Goal: Task Accomplishment & Management: Manage account settings

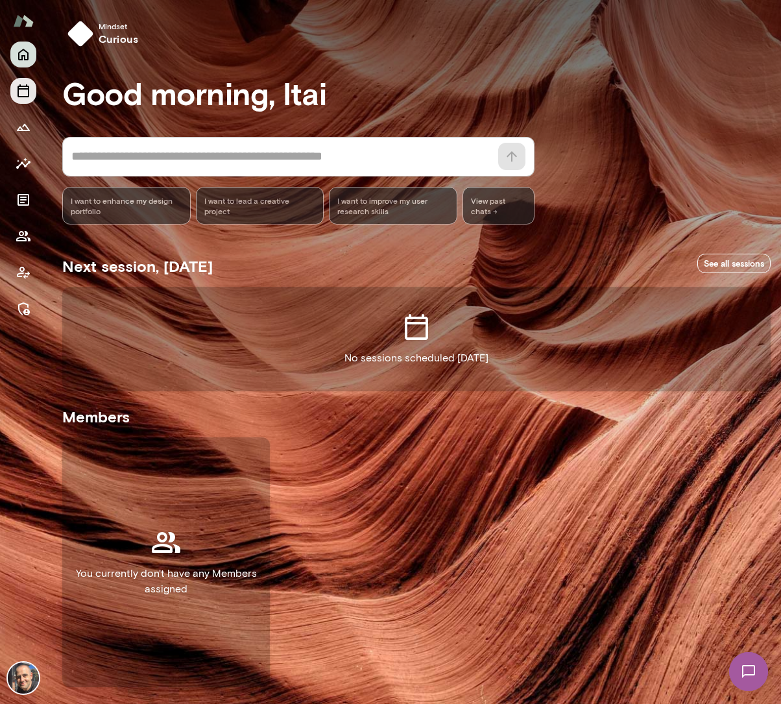
click at [25, 99] on button "Sessions" at bounding box center [23, 91] width 26 height 26
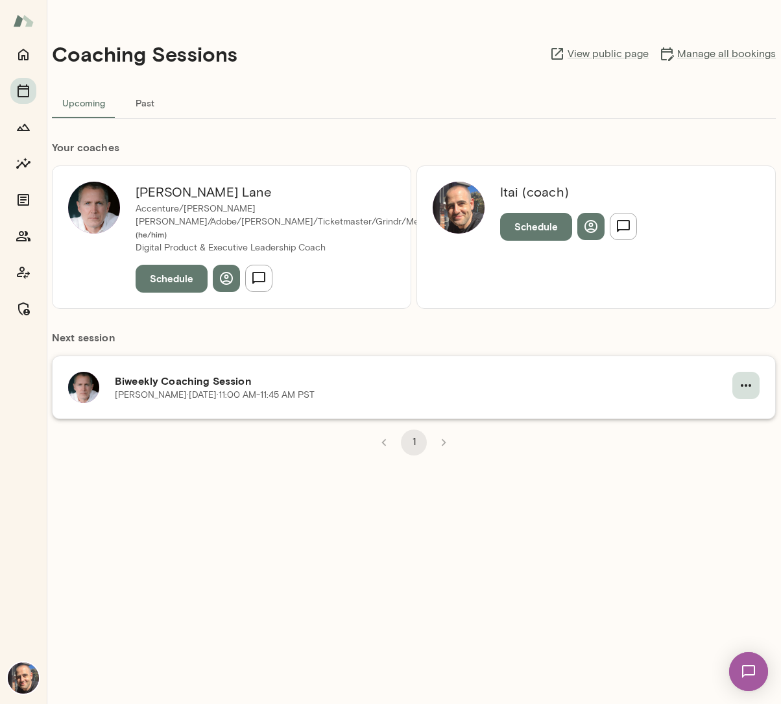
click at [742, 377] on icon "button" at bounding box center [746, 385] width 16 height 16
click at [718, 399] on span "Reschedule" at bounding box center [722, 403] width 56 height 16
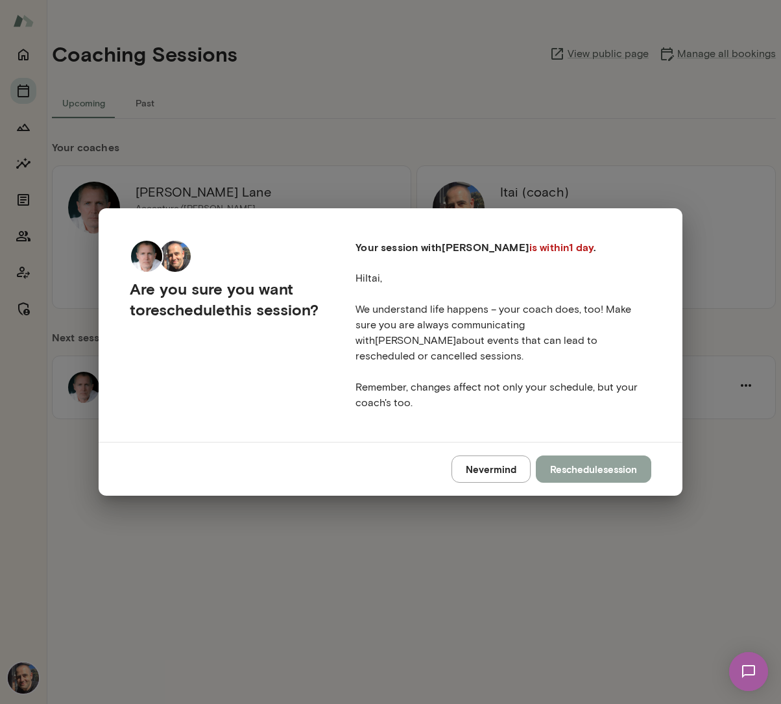
click at [600, 469] on button "Reschedule session" at bounding box center [593, 468] width 115 height 27
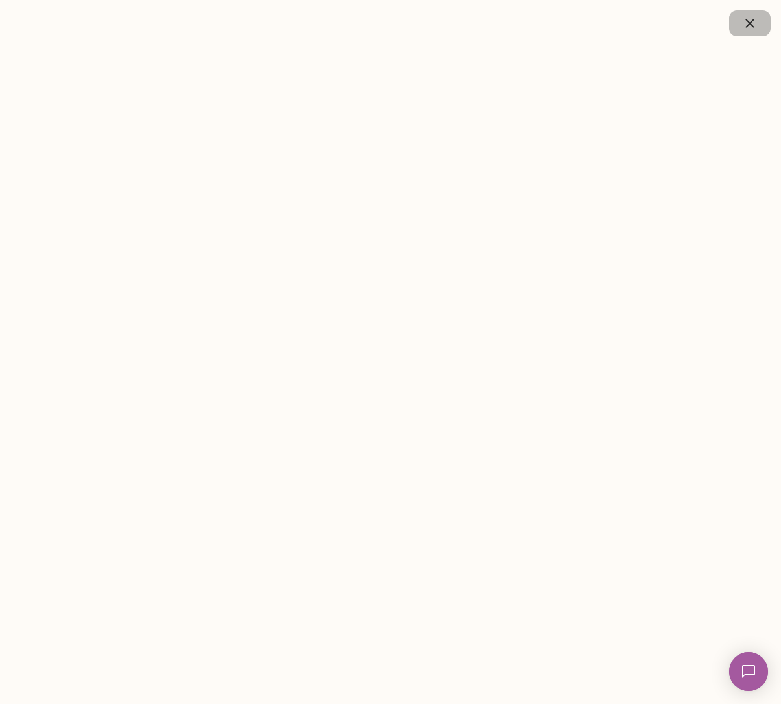
click at [754, 22] on icon "button" at bounding box center [750, 24] width 16 height 16
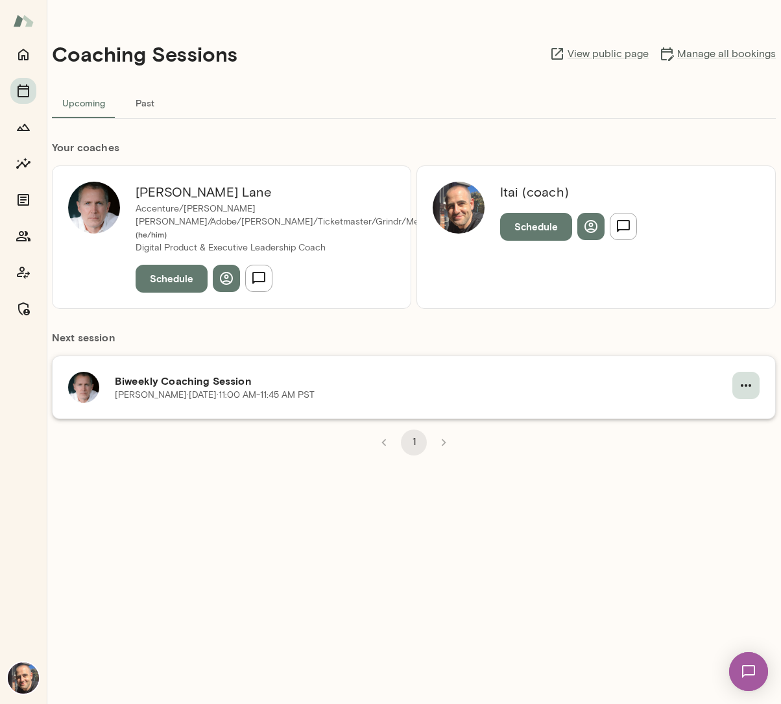
click at [741, 384] on icon "button" at bounding box center [746, 385] width 10 height 3
click at [706, 428] on span "Cancel" at bounding box center [722, 426] width 56 height 16
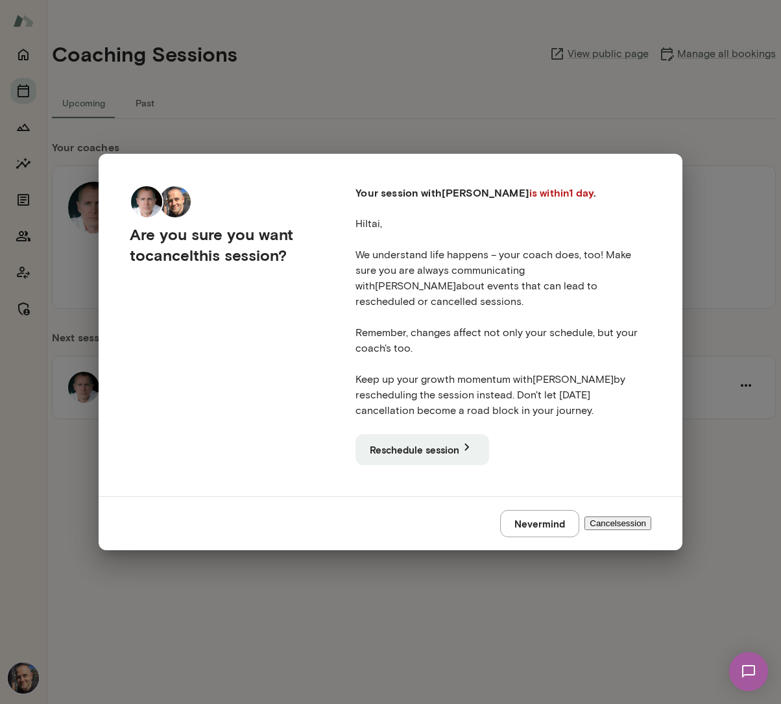
drag, startPoint x: 581, startPoint y: 517, endPoint x: 540, endPoint y: 433, distance: 94.0
click at [540, 433] on div "Are you sure you want to cancel this session? Your session with [PERSON_NAME] i…" at bounding box center [391, 352] width 584 height 396
click at [443, 447] on button "Reschedule session" at bounding box center [422, 449] width 134 height 30
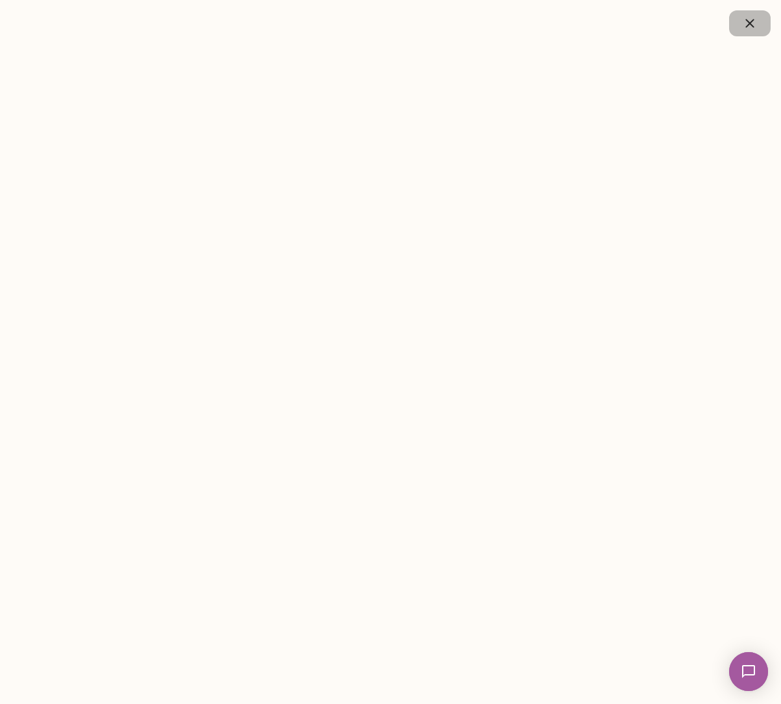
click at [750, 15] on button "button" at bounding box center [750, 23] width 42 height 26
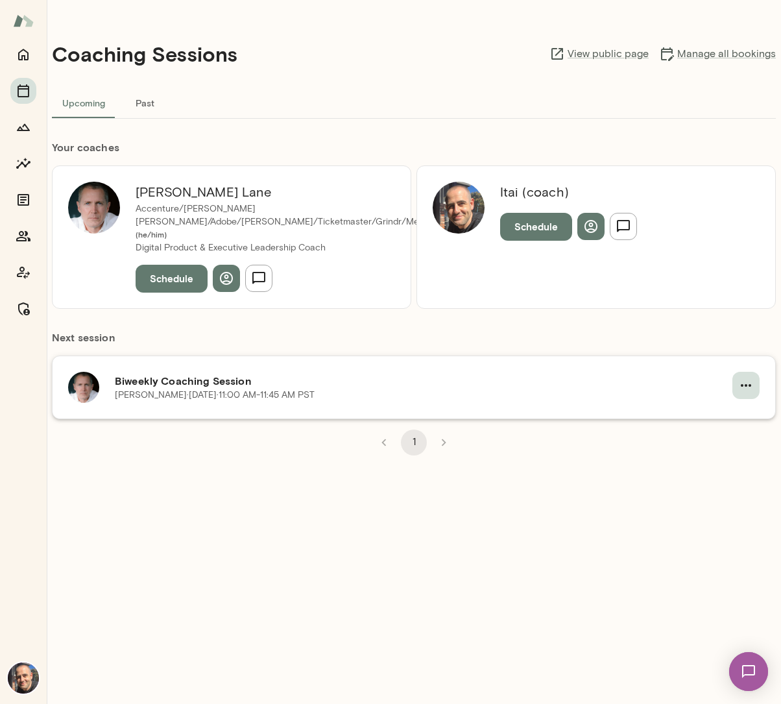
click at [744, 377] on icon "button" at bounding box center [746, 385] width 16 height 16
click at [703, 427] on span "Cancel" at bounding box center [722, 426] width 56 height 16
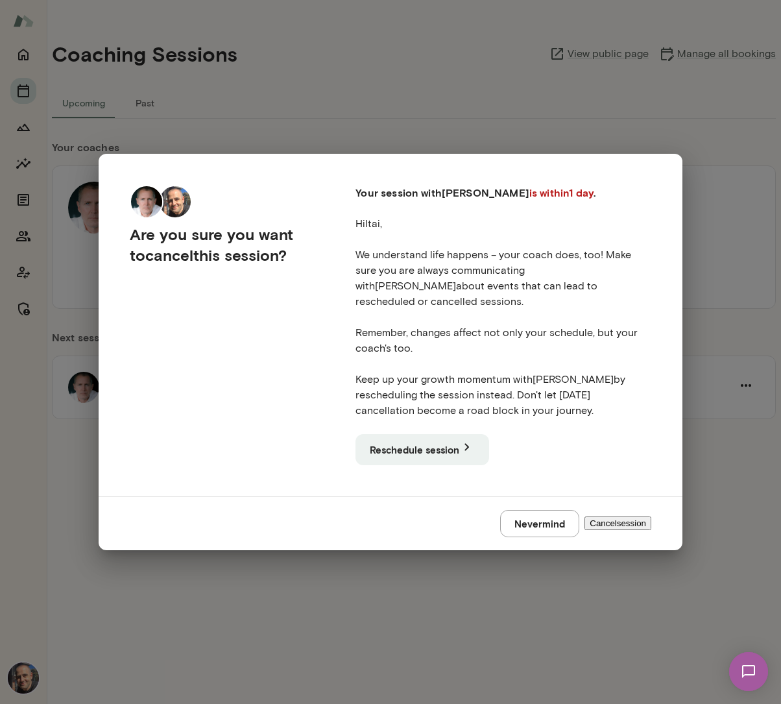
click at [635, 517] on button "Cancel session" at bounding box center [617, 523] width 67 height 14
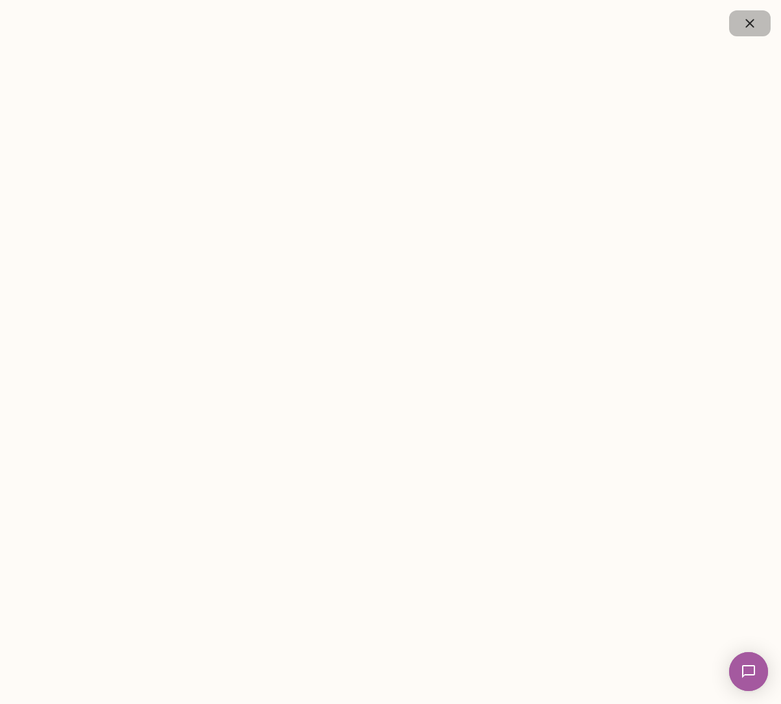
click at [754, 20] on icon "button" at bounding box center [750, 24] width 16 height 16
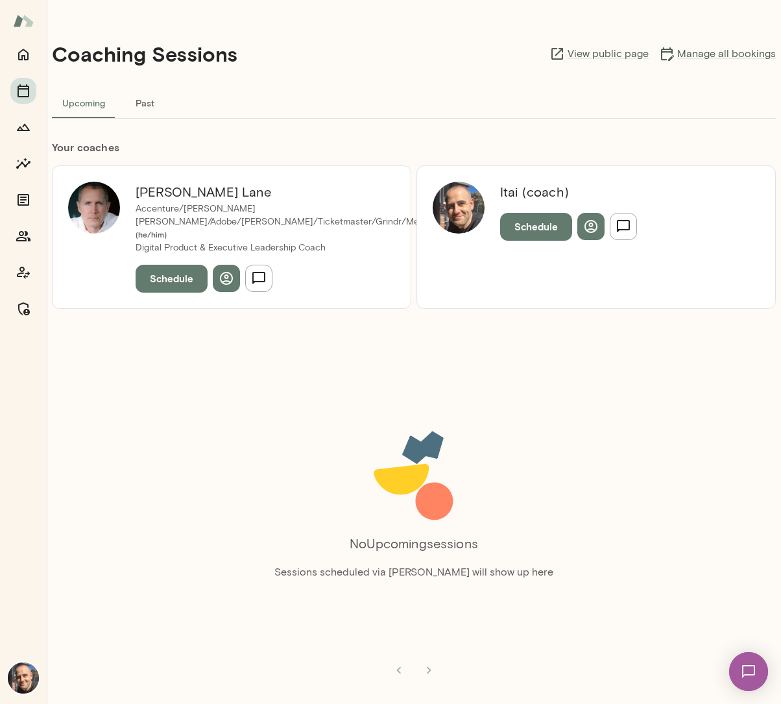
click at [161, 267] on button "Schedule" at bounding box center [172, 278] width 72 height 27
